Goal: Obtain resource: Obtain resource

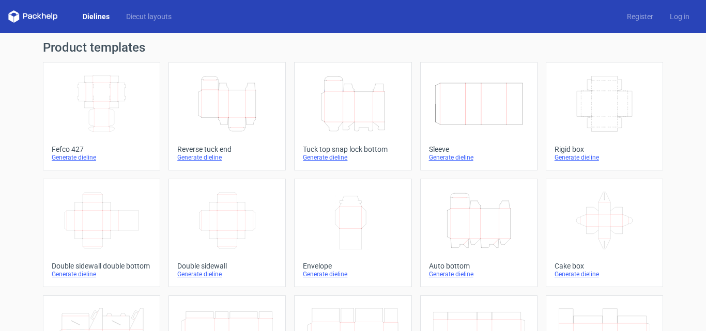
click at [233, 99] on icon "Height Depth Width" at bounding box center [226, 104] width 91 height 58
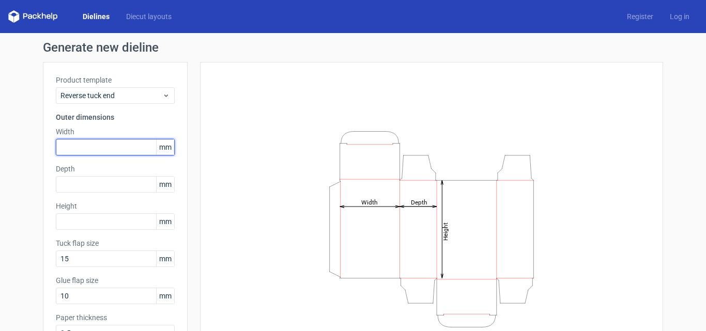
click at [87, 147] on input "text" at bounding box center [115, 147] width 119 height 17
type input "6"
type input "85"
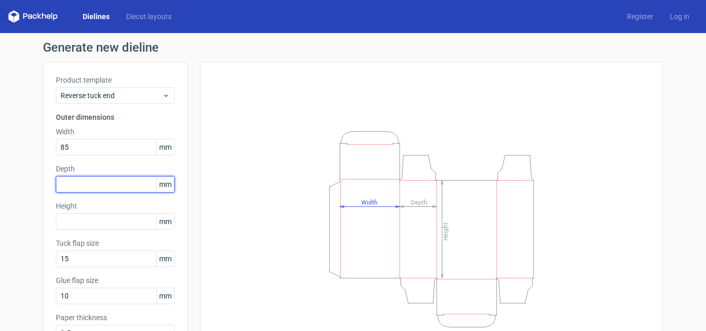
click at [120, 185] on input "text" at bounding box center [115, 184] width 119 height 17
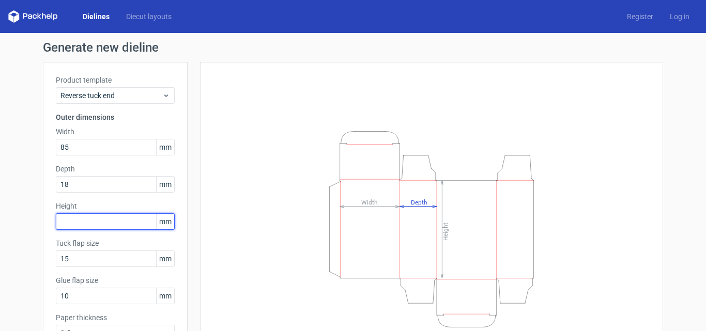
click at [96, 222] on div "Height mm" at bounding box center [115, 215] width 119 height 29
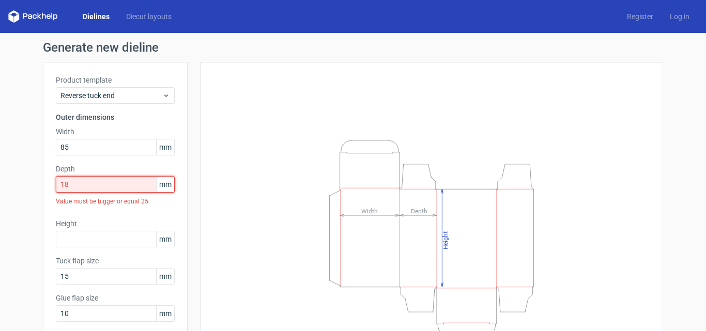
click at [92, 188] on input "18" at bounding box center [115, 184] width 119 height 17
drag, startPoint x: 55, startPoint y: 188, endPoint x: 33, endPoint y: 188, distance: 21.7
click at [33, 188] on div "Generate new dieline Product template Reverse tuck end Outer dimensions Width 8…" at bounding box center [353, 227] width 706 height 389
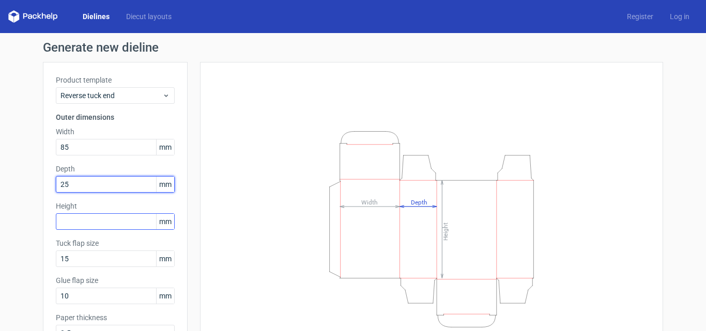
type input "25"
click at [76, 222] on input "text" at bounding box center [115, 221] width 119 height 17
type input "165"
click at [97, 185] on input "25" at bounding box center [115, 184] width 119 height 17
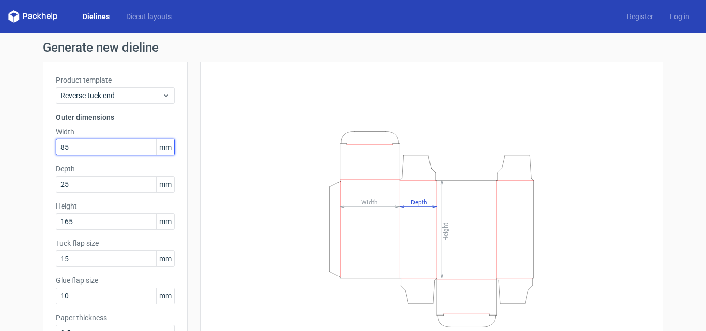
click at [105, 154] on input "85" at bounding box center [115, 147] width 119 height 17
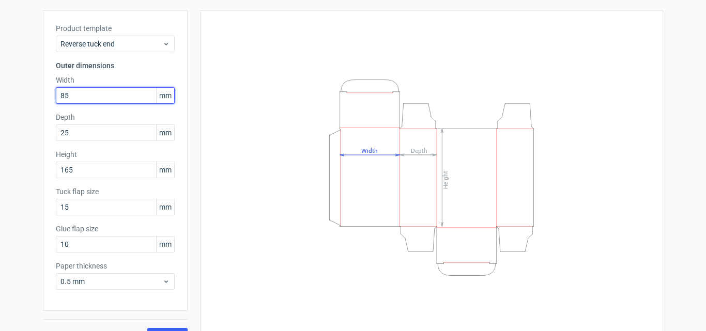
scroll to position [73, 0]
